Goal: Task Accomplishment & Management: Use online tool/utility

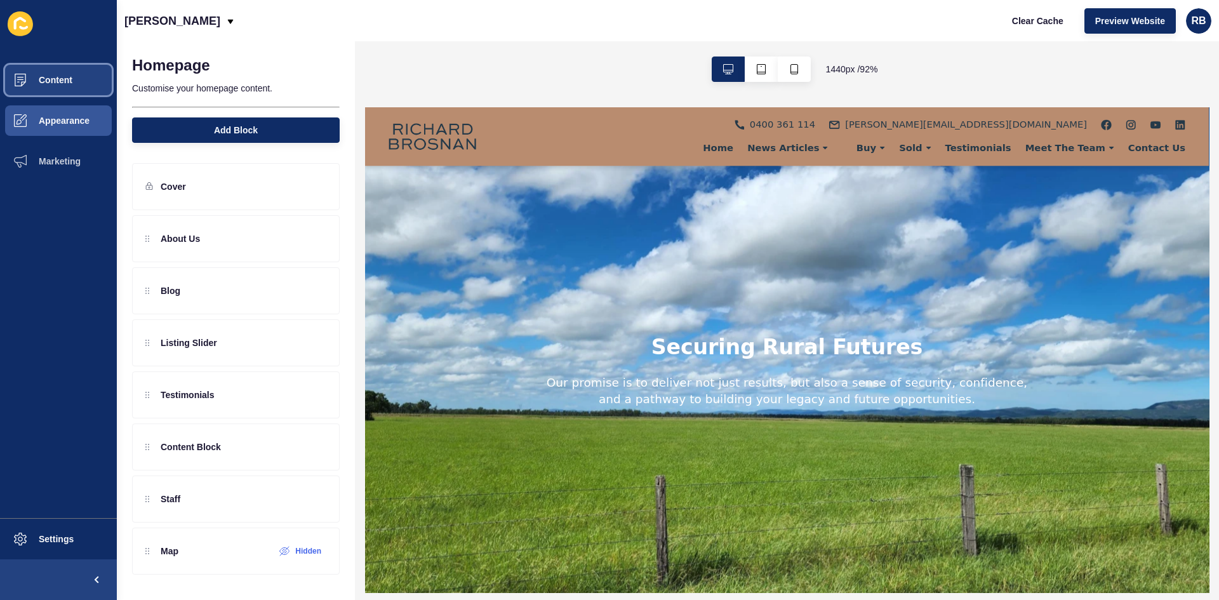
click at [55, 91] on button "Content" at bounding box center [58, 80] width 117 height 41
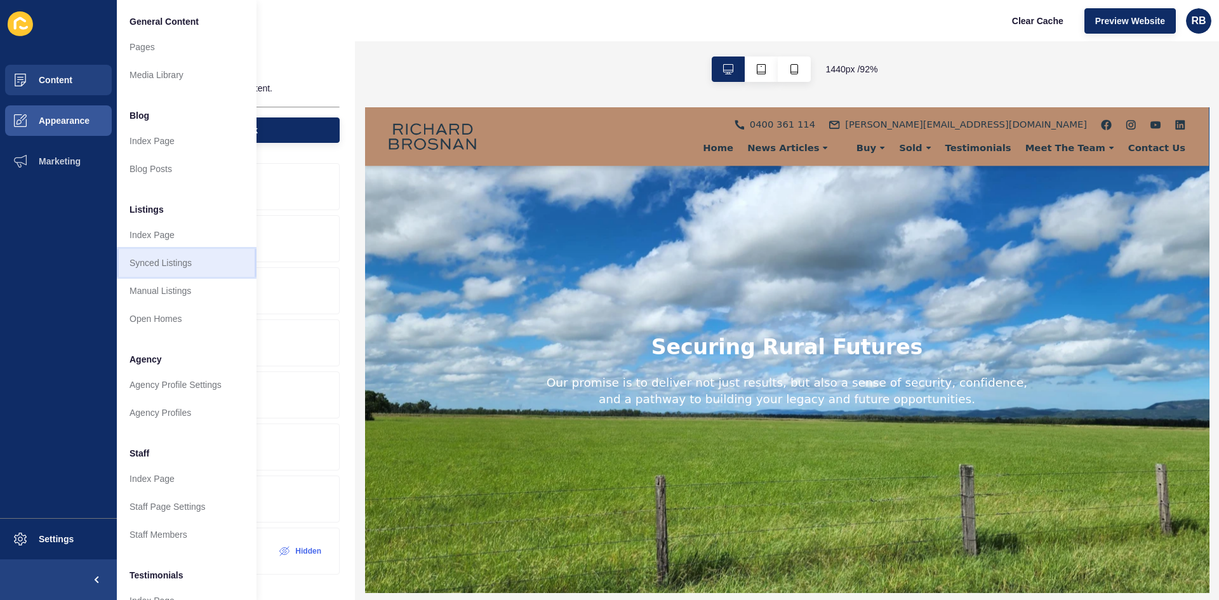
click at [169, 256] on link "Synced Listings" at bounding box center [187, 263] width 140 height 28
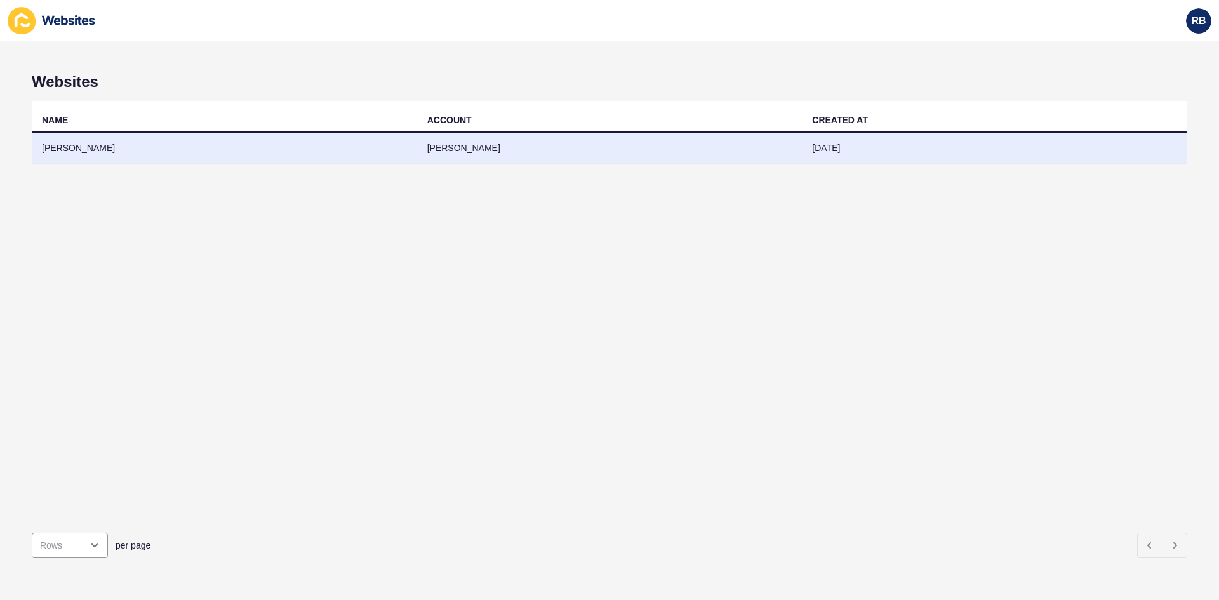
click at [802, 142] on td "[DATE]" at bounding box center [994, 148] width 385 height 31
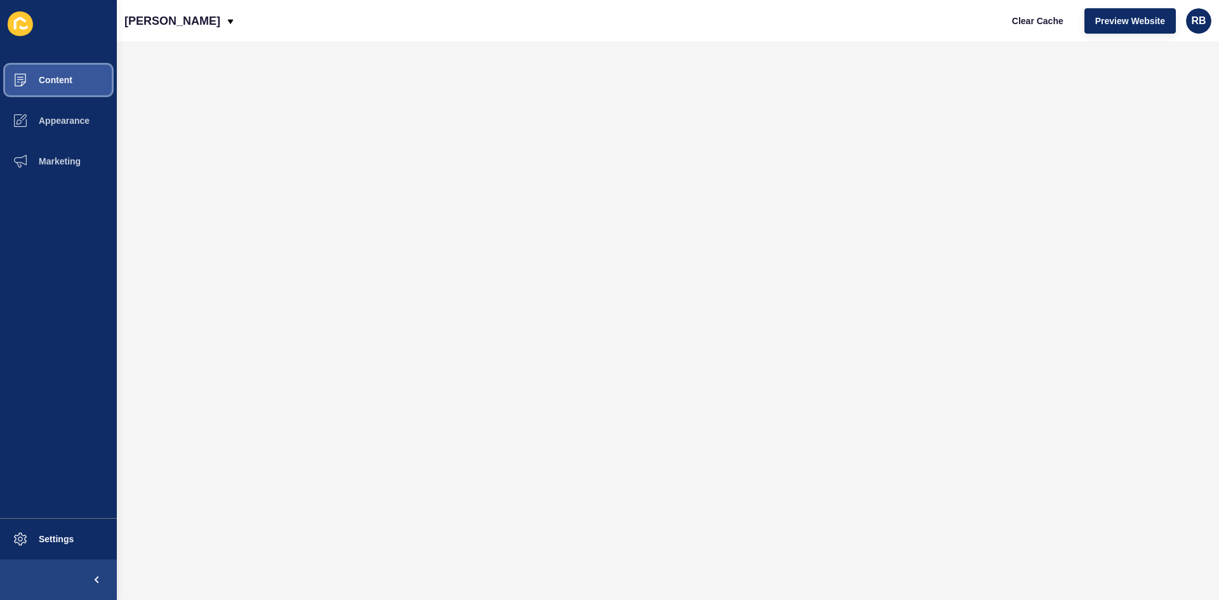
click at [80, 82] on button "Content" at bounding box center [58, 80] width 117 height 41
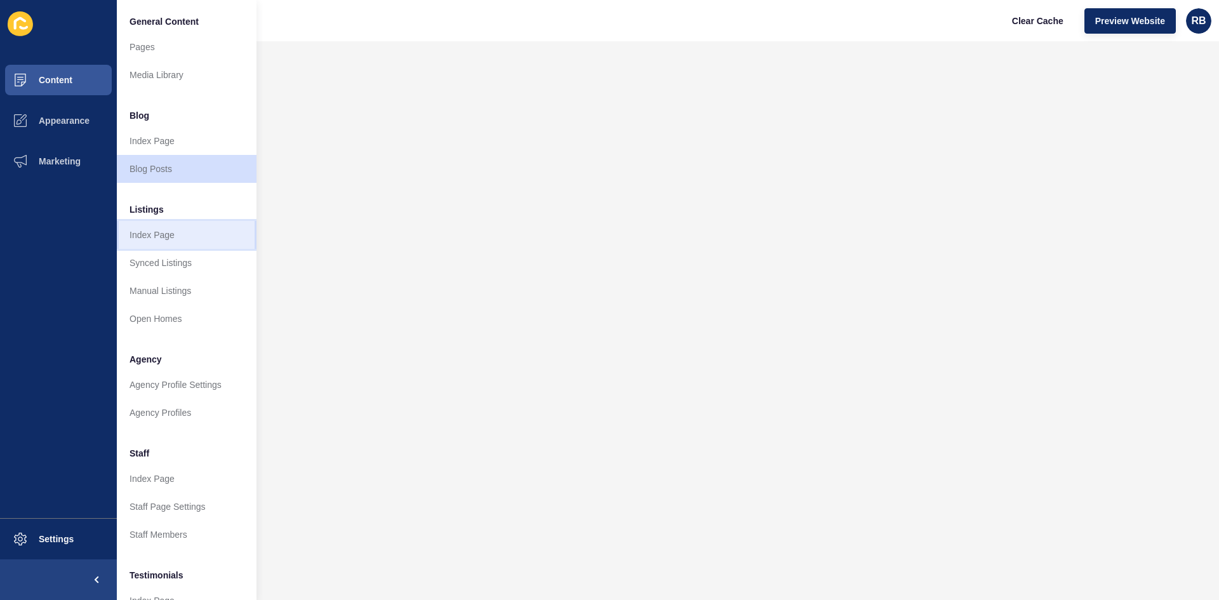
click at [209, 232] on link "Index Page" at bounding box center [187, 235] width 140 height 28
